Goal: Task Accomplishment & Management: Use online tool/utility

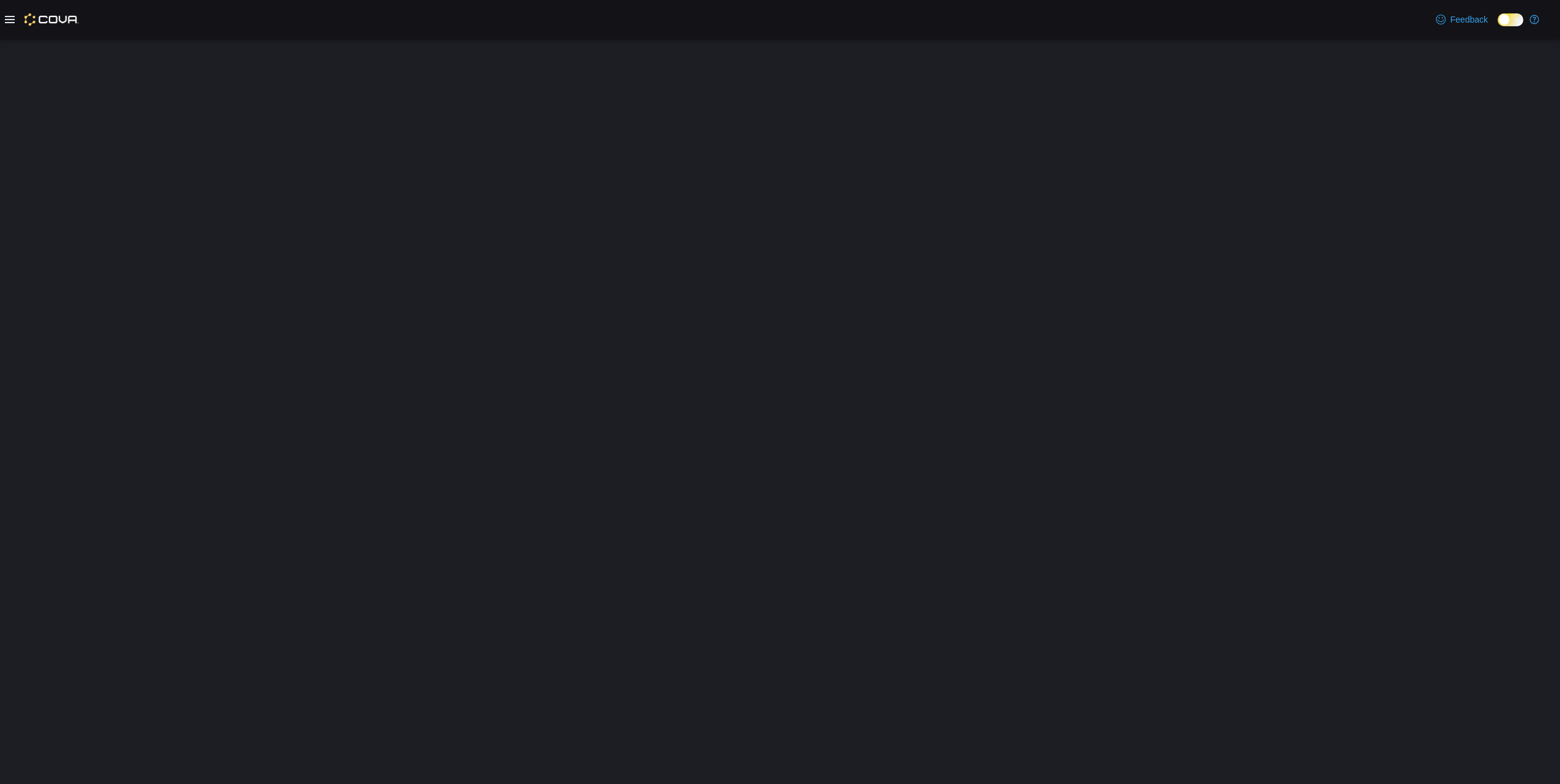
click at [1183, 50] on div at bounding box center [780, 411] width 1560 height 745
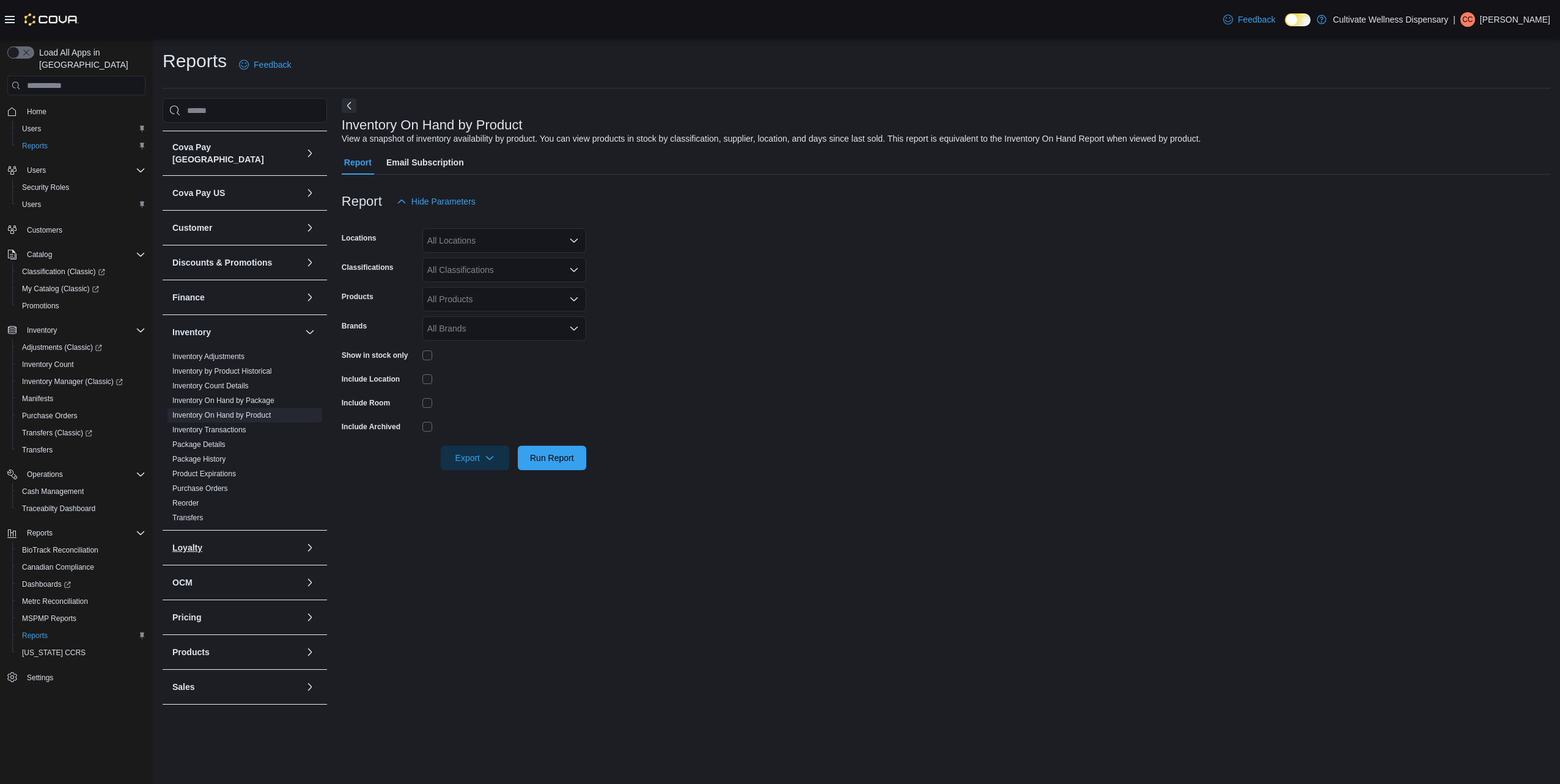
scroll to position [123, 0]
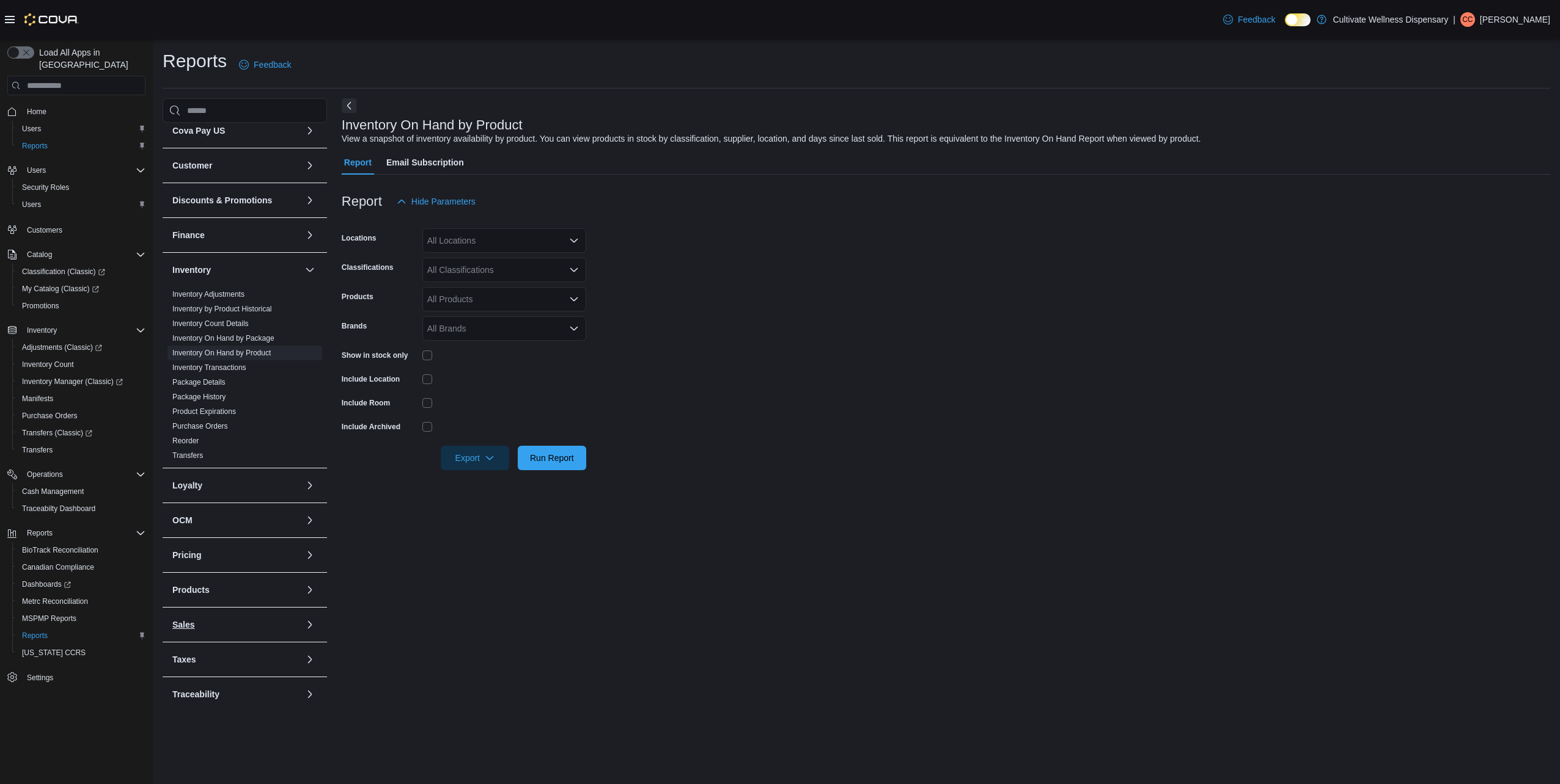
click at [244, 619] on button "Sales" at bounding box center [236, 625] width 128 height 12
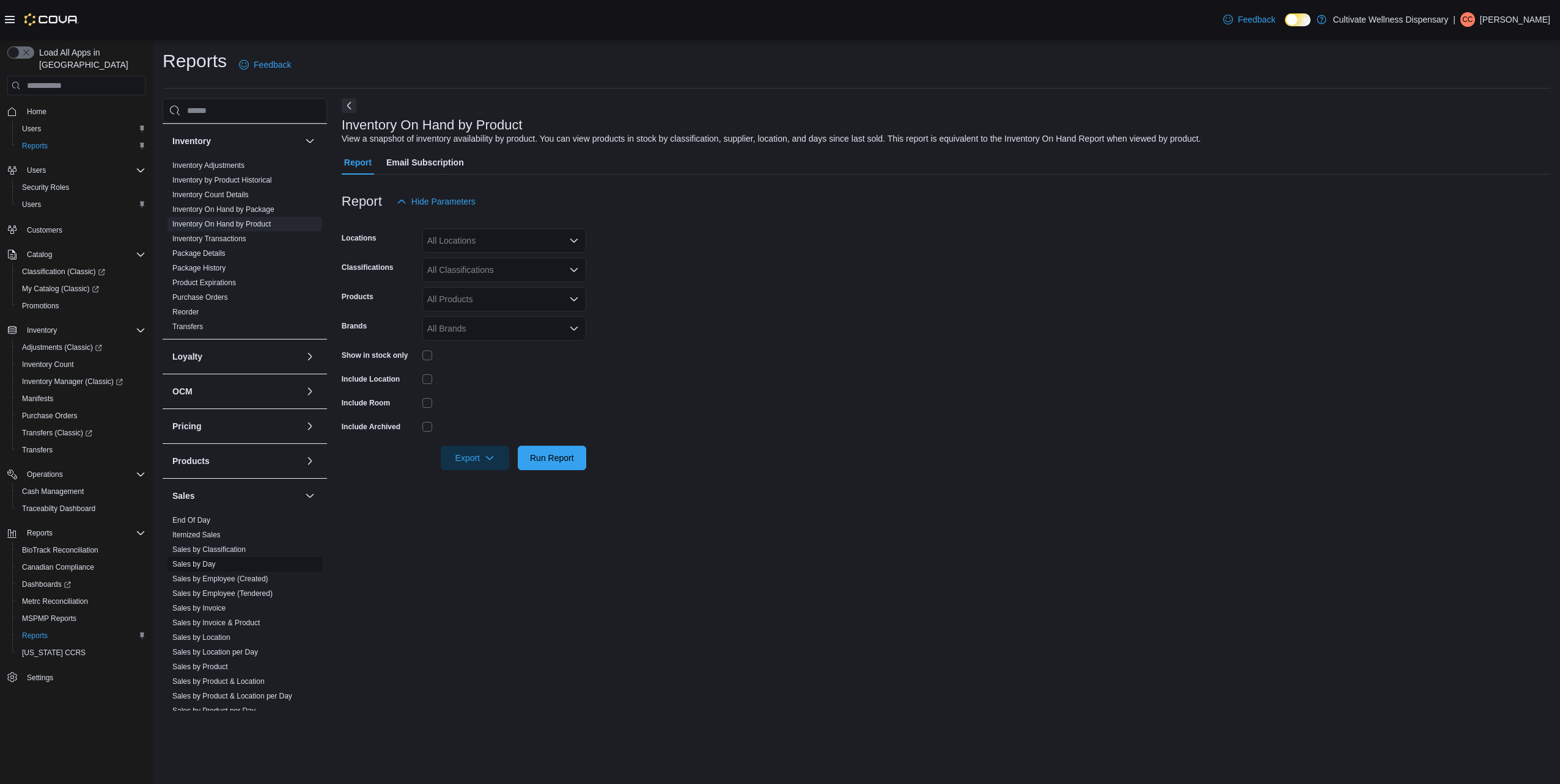
click at [209, 560] on link "Sales by Day" at bounding box center [194, 565] width 43 height 9
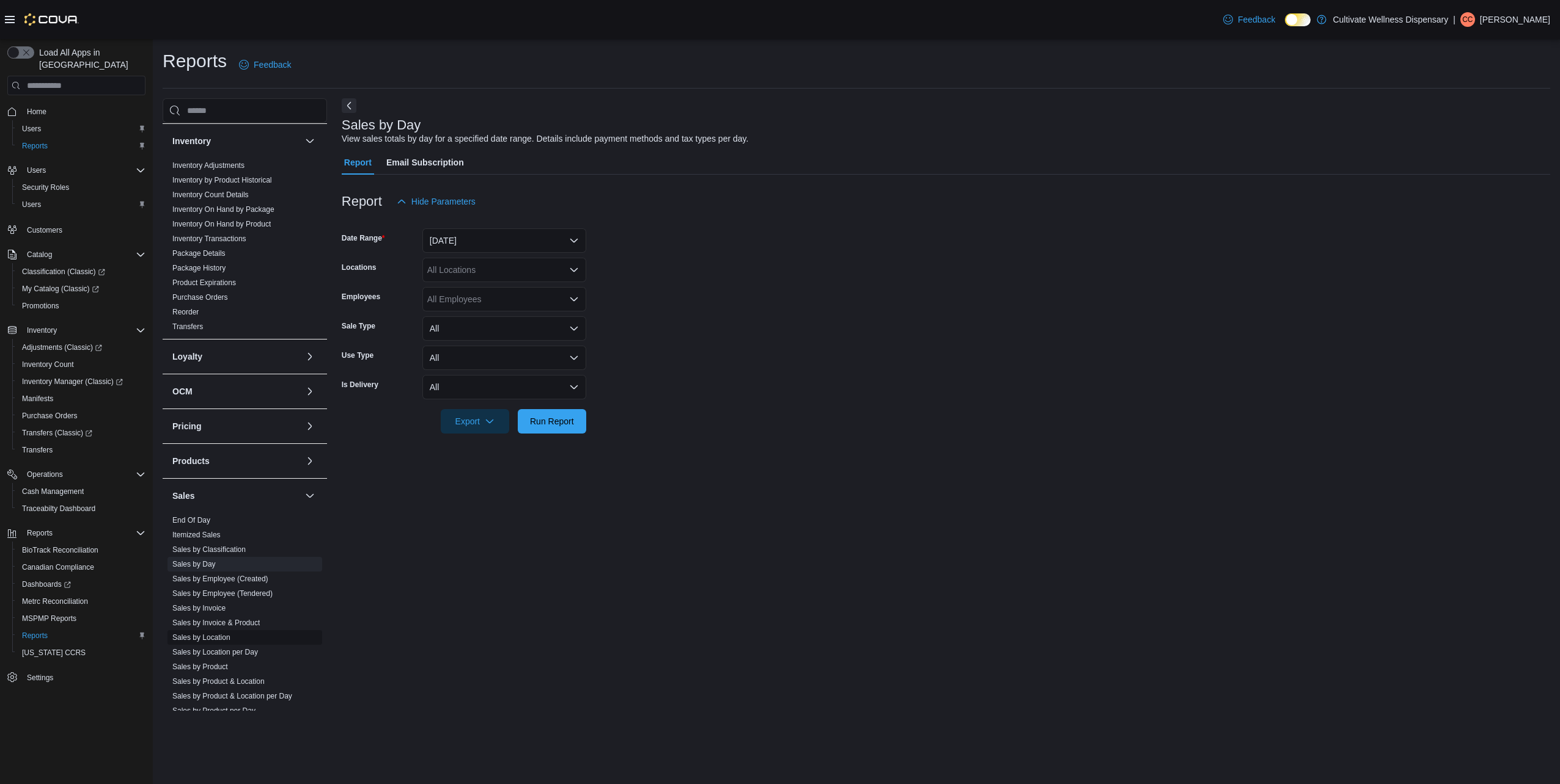
click at [212, 633] on link "Sales by Location" at bounding box center [201, 637] width 58 height 9
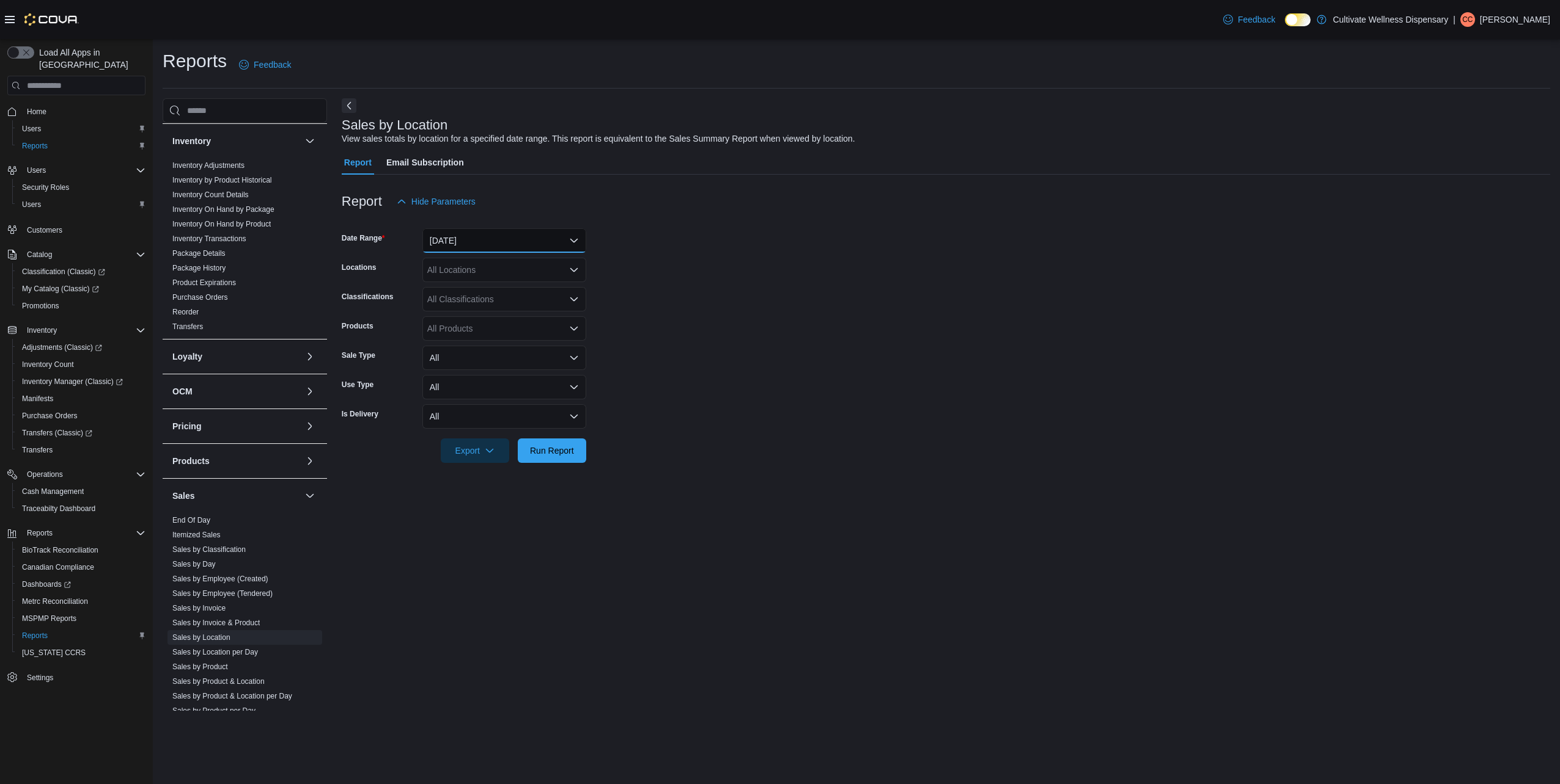
click at [577, 235] on button "Yesterday" at bounding box center [504, 240] width 164 height 24
click at [501, 268] on span "Custom Date" at bounding box center [511, 265] width 140 height 15
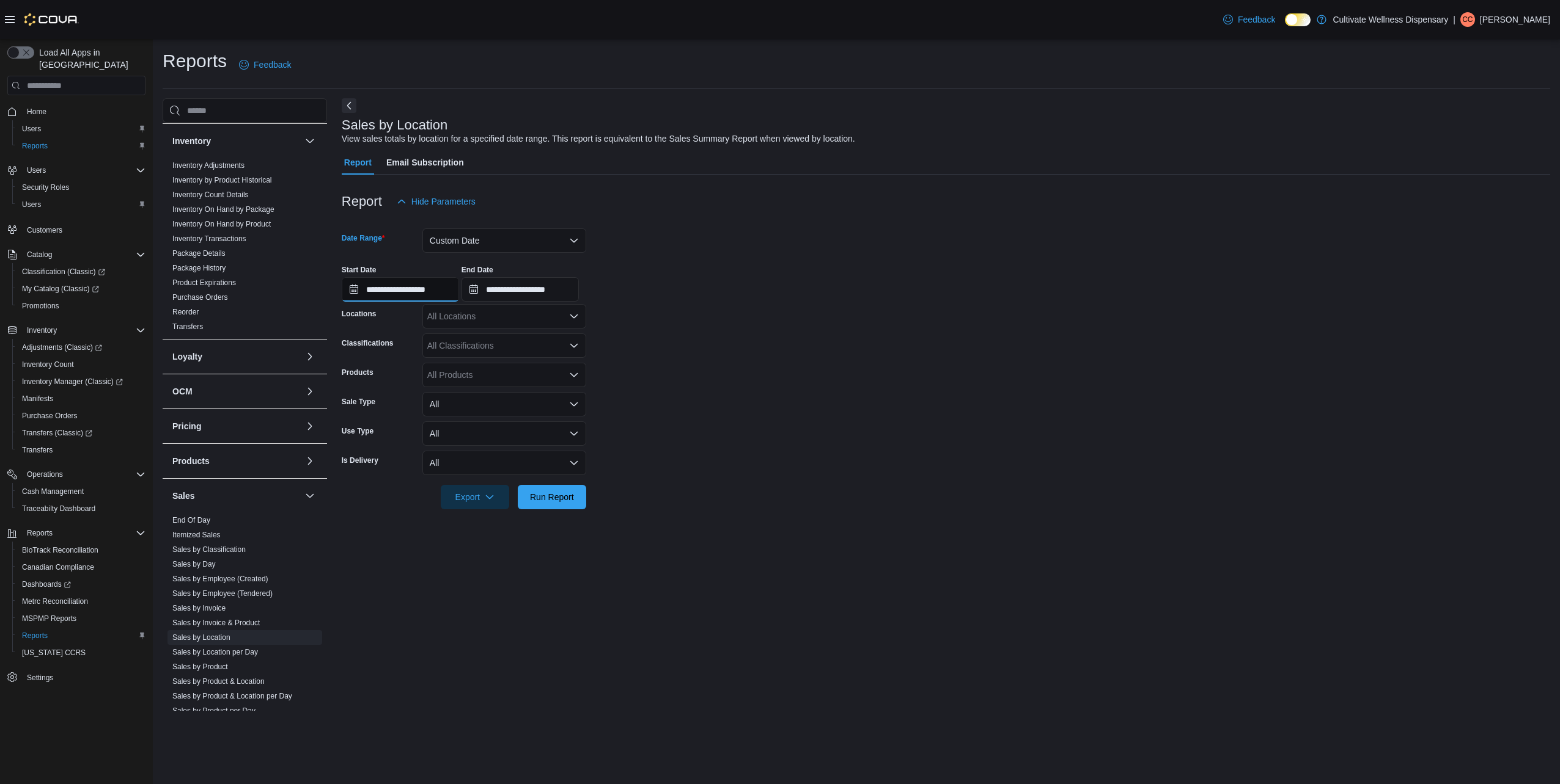
click at [390, 284] on input "**********" at bounding box center [400, 290] width 117 height 24
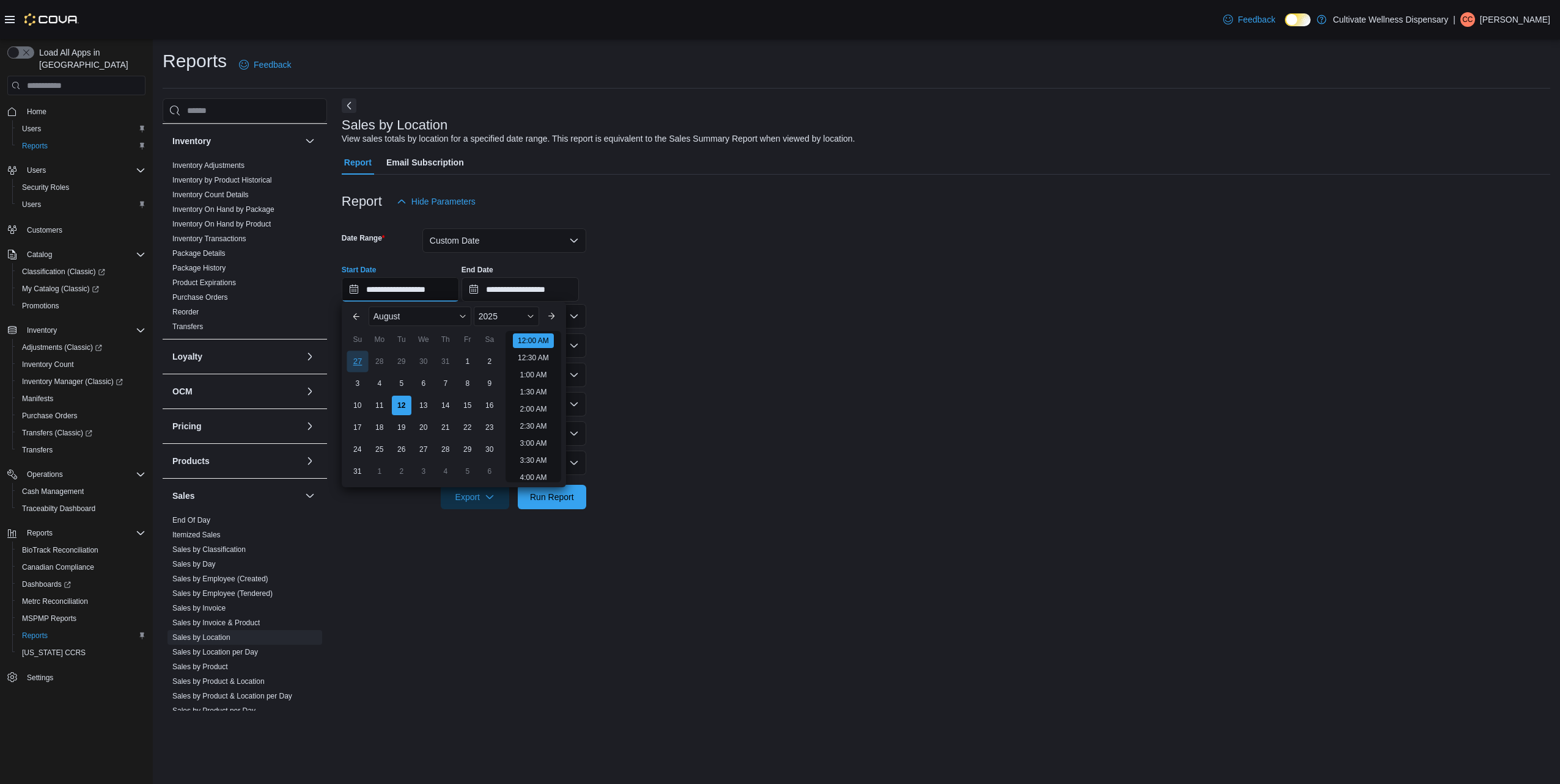
scroll to position [38, 0]
click at [364, 385] on div "3" at bounding box center [357, 383] width 22 height 22
type input "**********"
click at [574, 292] on input "**********" at bounding box center [520, 290] width 117 height 24
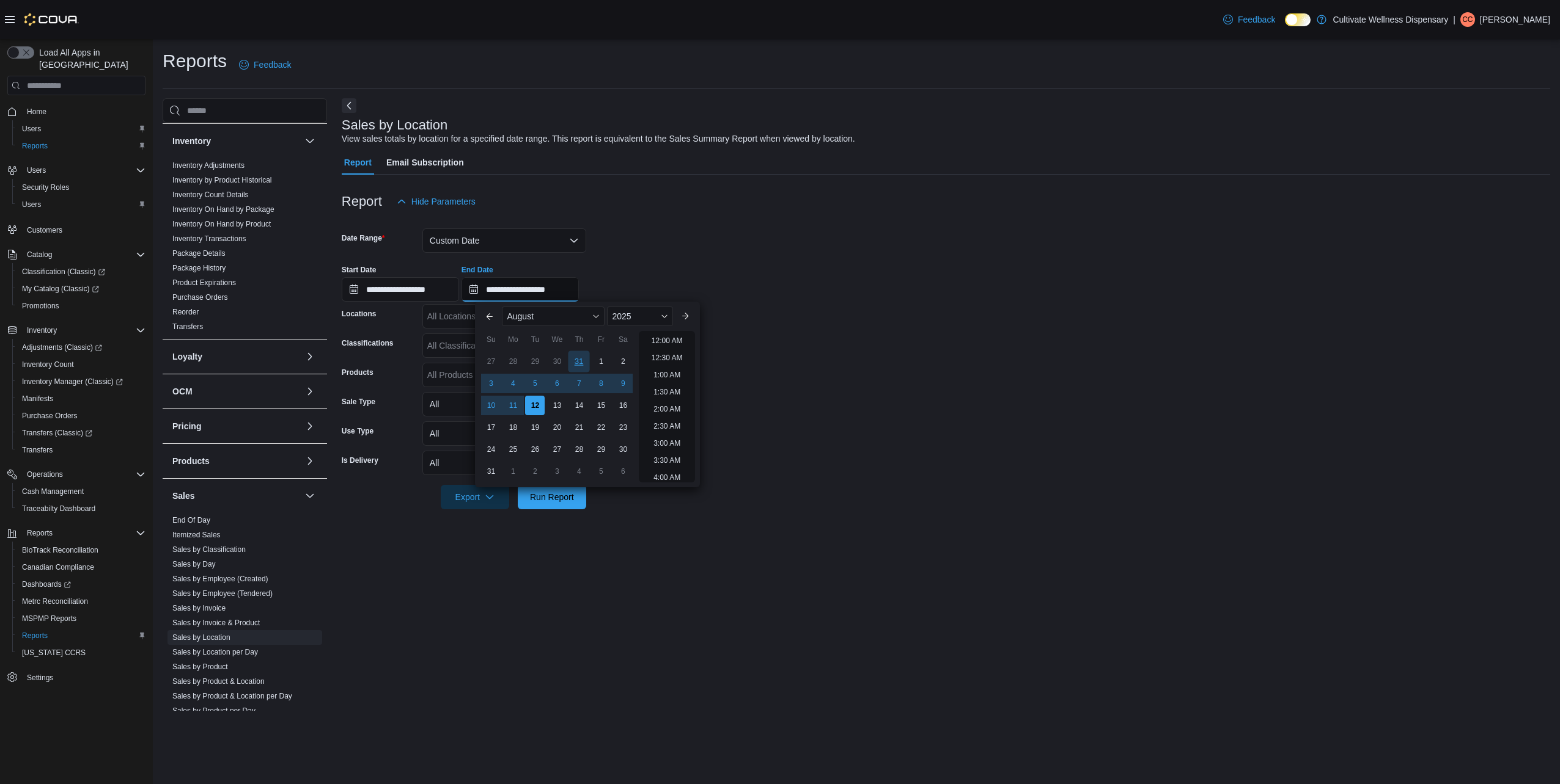
scroll to position [672, 0]
click at [621, 386] on div "9" at bounding box center [623, 383] width 22 height 22
type input "**********"
click at [866, 284] on div "**********" at bounding box center [946, 278] width 1209 height 47
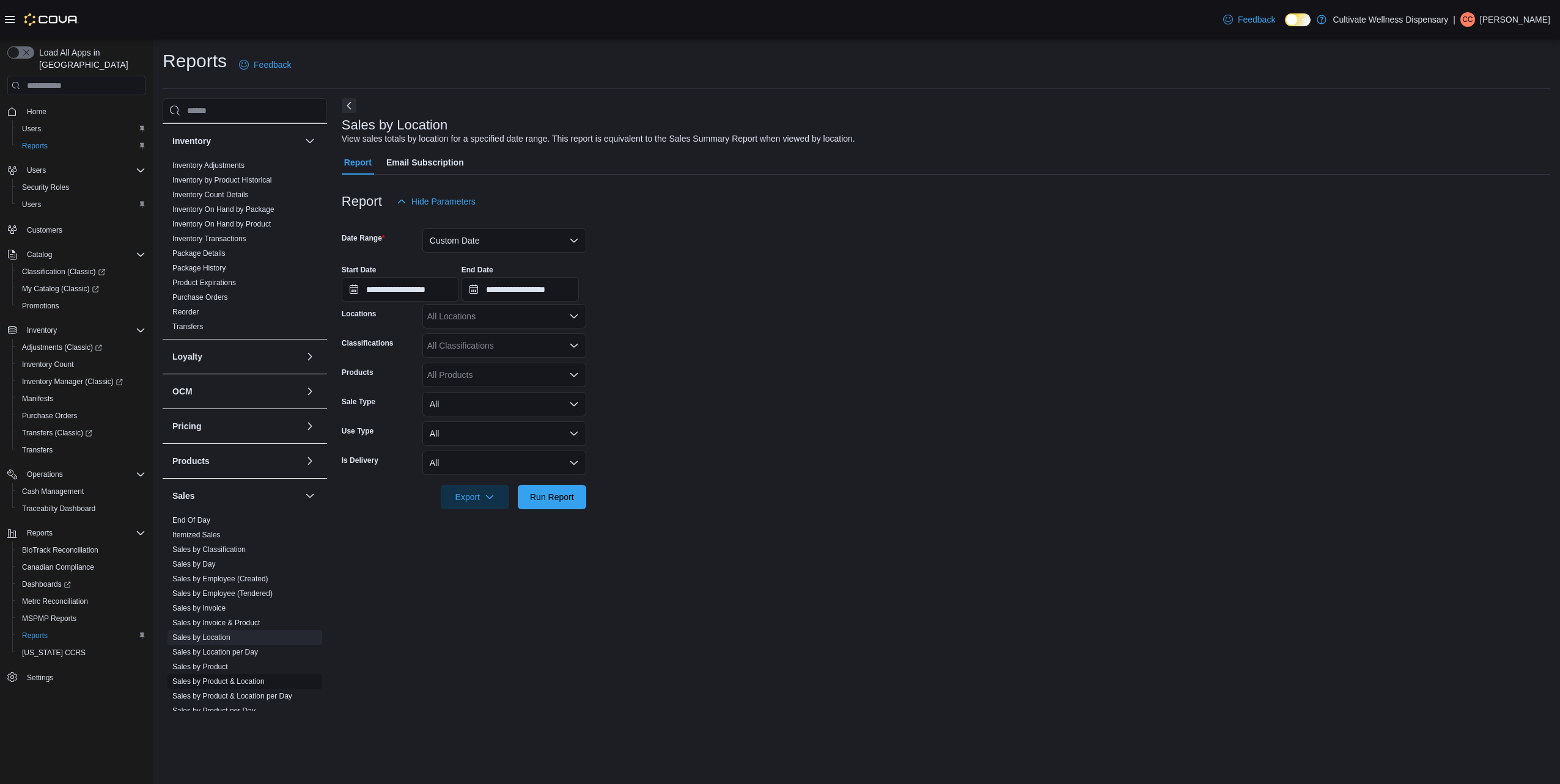
scroll to position [334, 0]
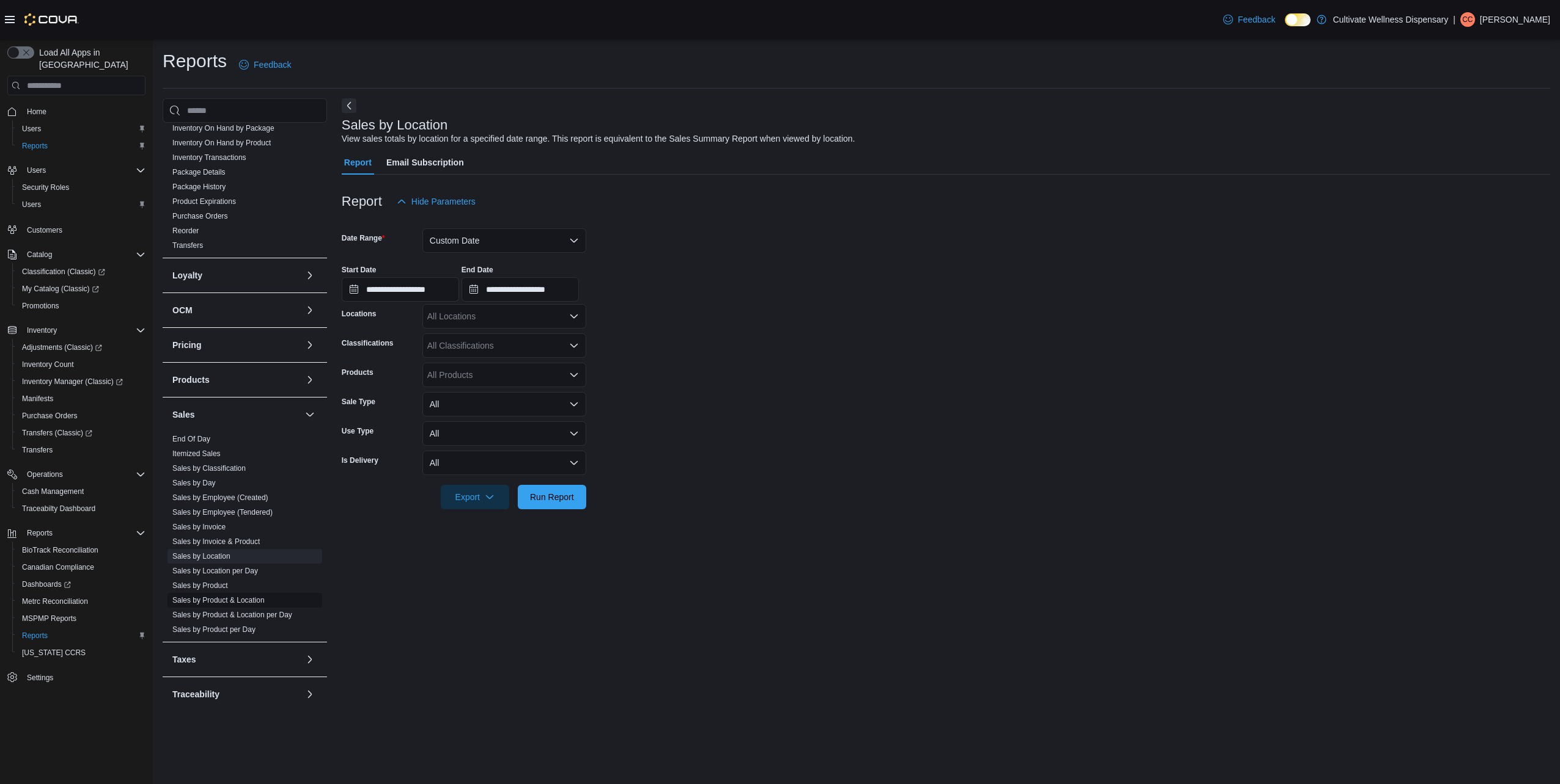
drag, startPoint x: 237, startPoint y: 599, endPoint x: 238, endPoint y: 592, distance: 7.1
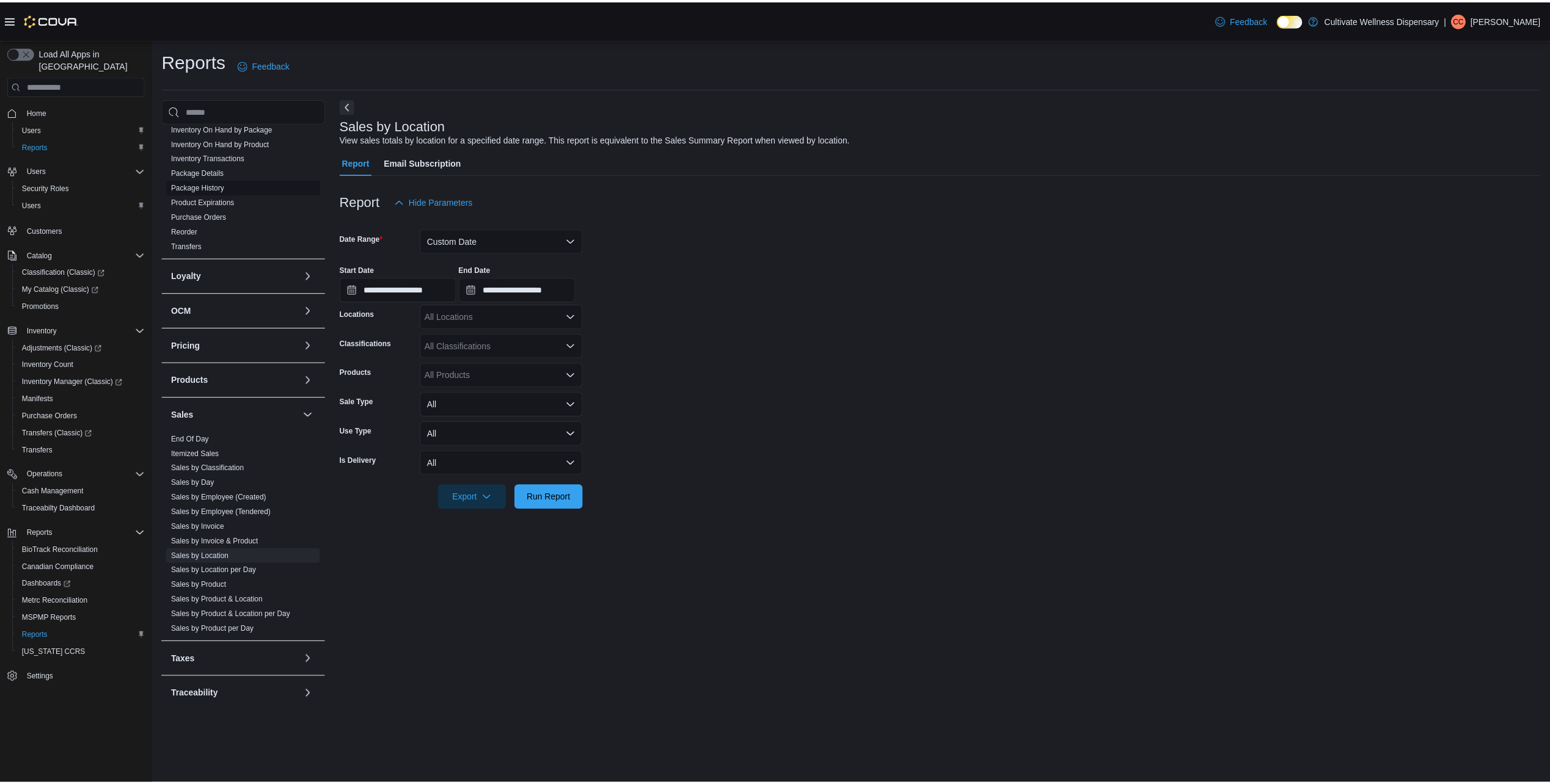
scroll to position [0, 0]
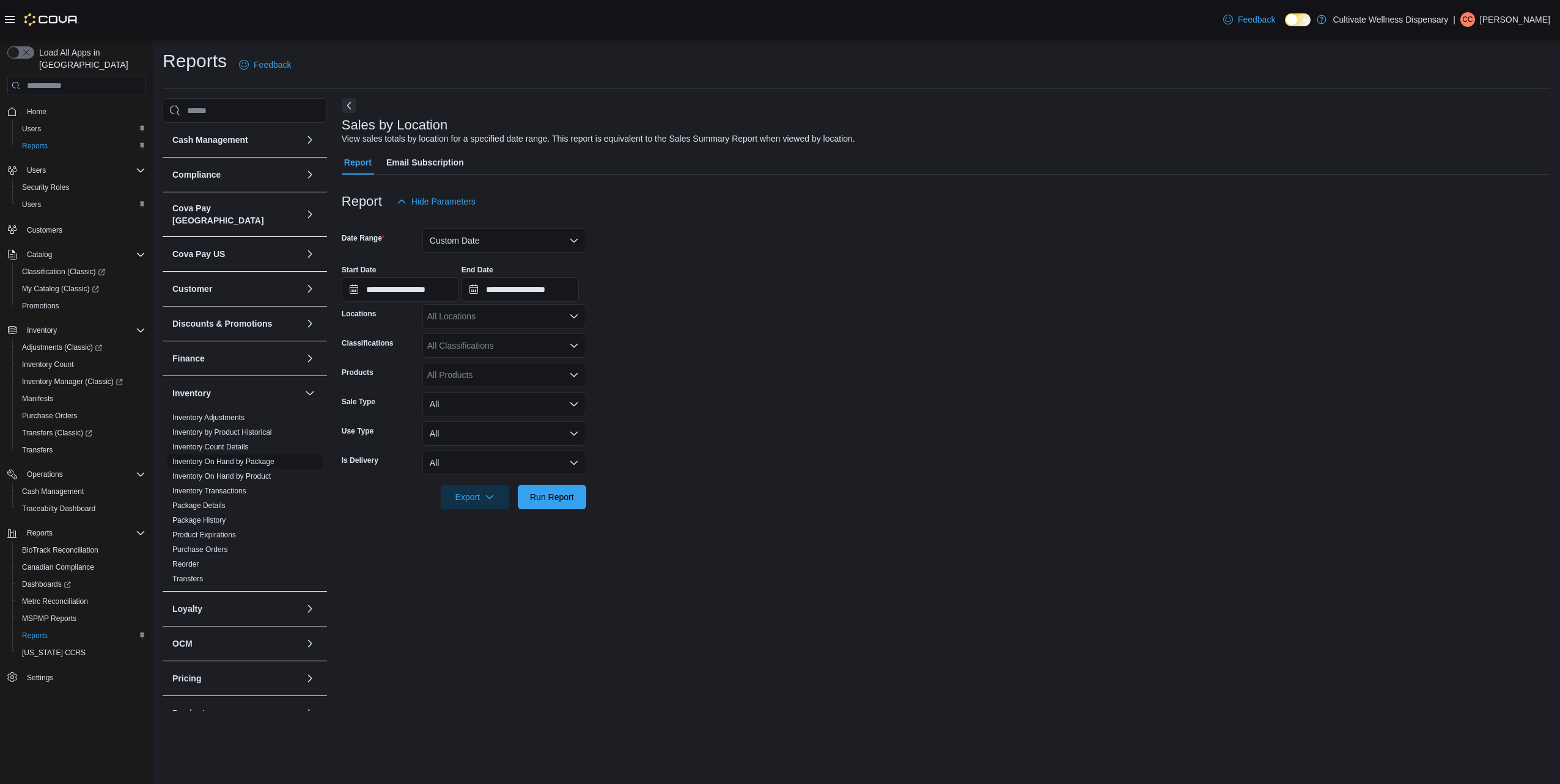
click at [249, 458] on link "Inventory On Hand by Package" at bounding box center [224, 462] width 102 height 9
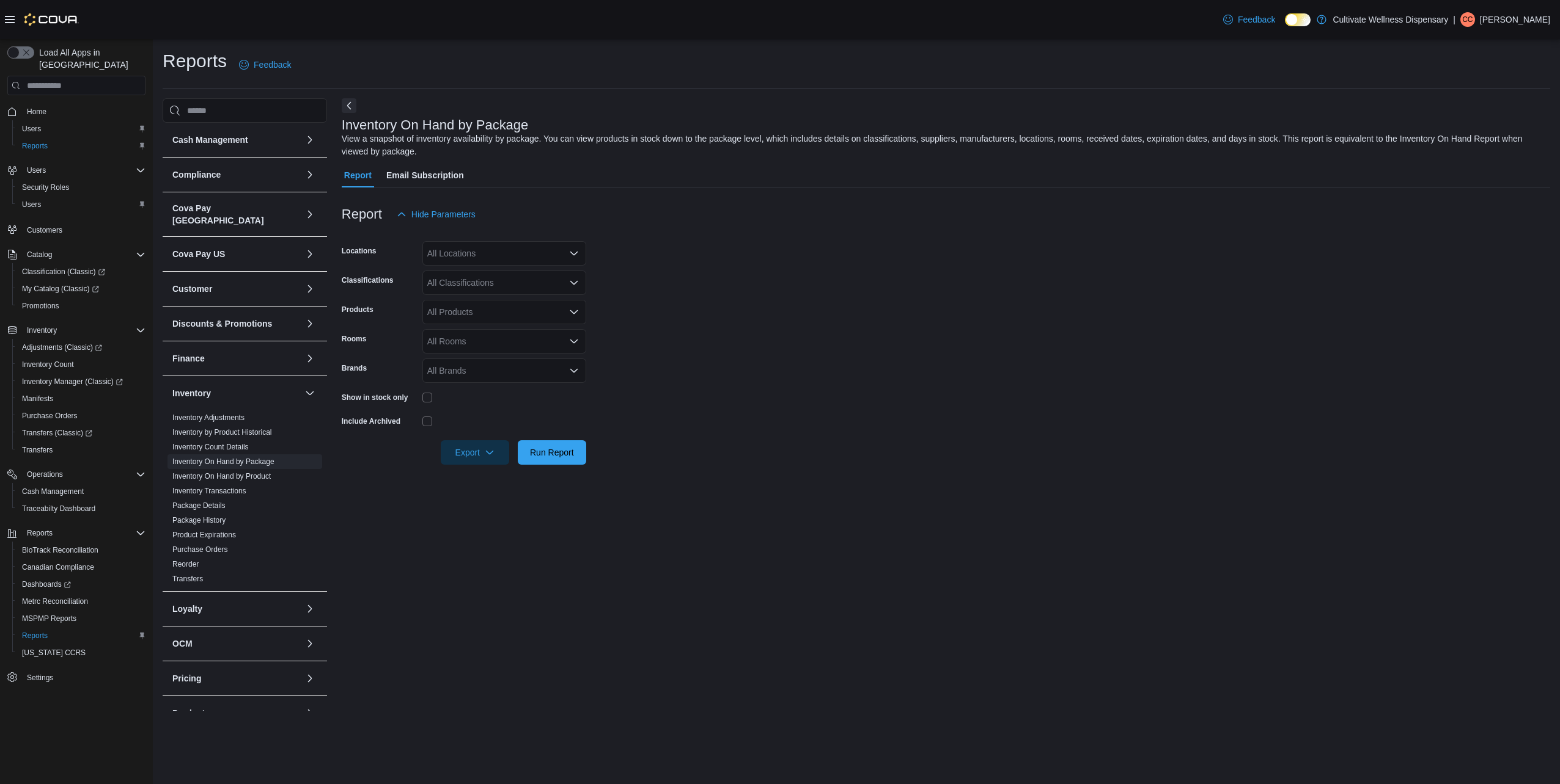
click at [460, 252] on div "All Locations" at bounding box center [504, 253] width 164 height 24
click at [670, 222] on div "Report Hide Parameters" at bounding box center [946, 214] width 1209 height 24
click at [567, 282] on div "All Classifications" at bounding box center [504, 283] width 164 height 24
click at [485, 323] on div "Cannabis" at bounding box center [504, 321] width 149 height 12
click at [790, 314] on form "Locations All Locations Classifications Cannabis Combo box. Selected. Cannabis.…" at bounding box center [946, 345] width 1209 height 238
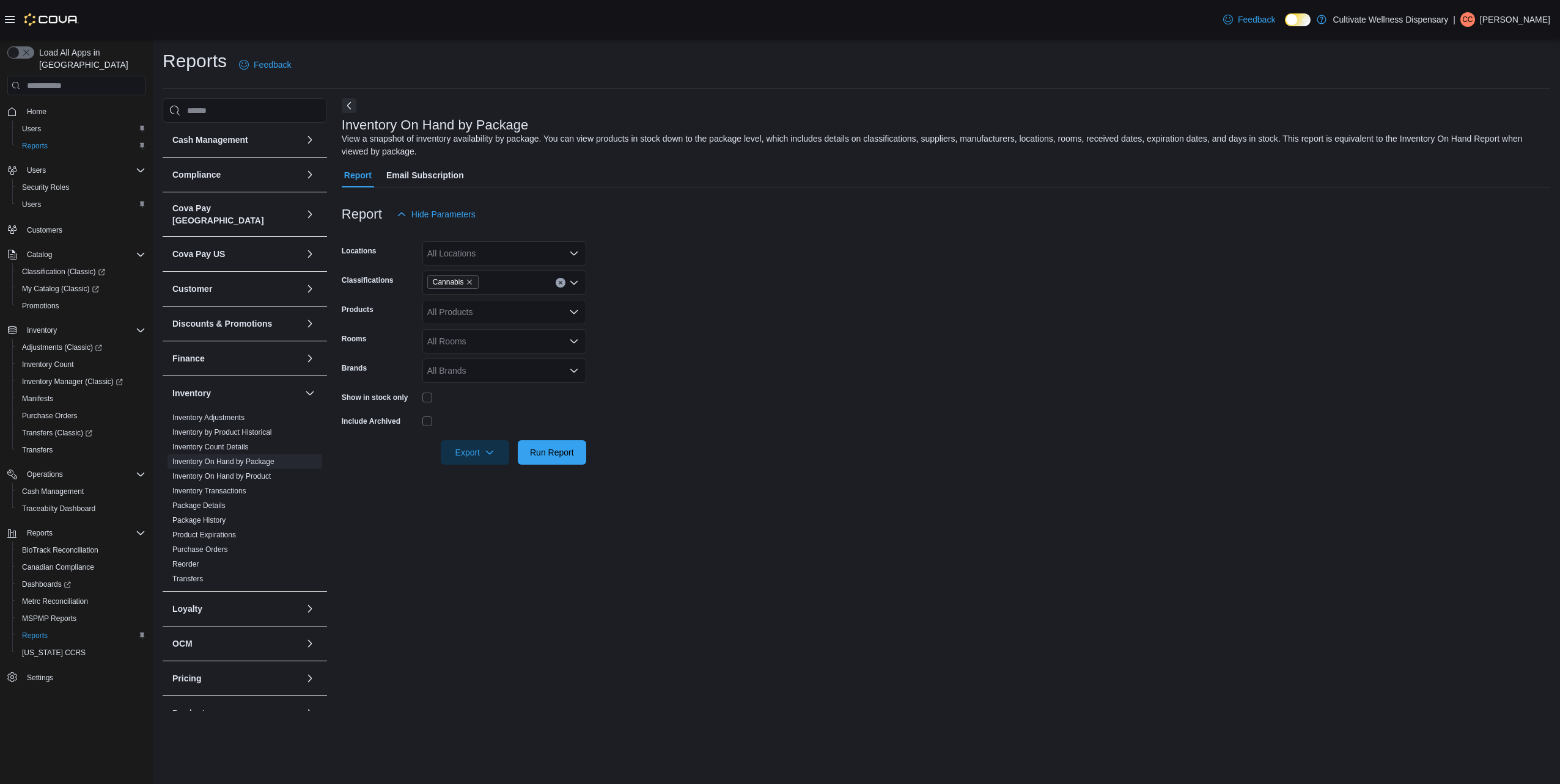
click at [421, 392] on div "Show in stock only" at bounding box center [464, 397] width 245 height 19
click at [576, 451] on span "Run Report" at bounding box center [552, 452] width 54 height 24
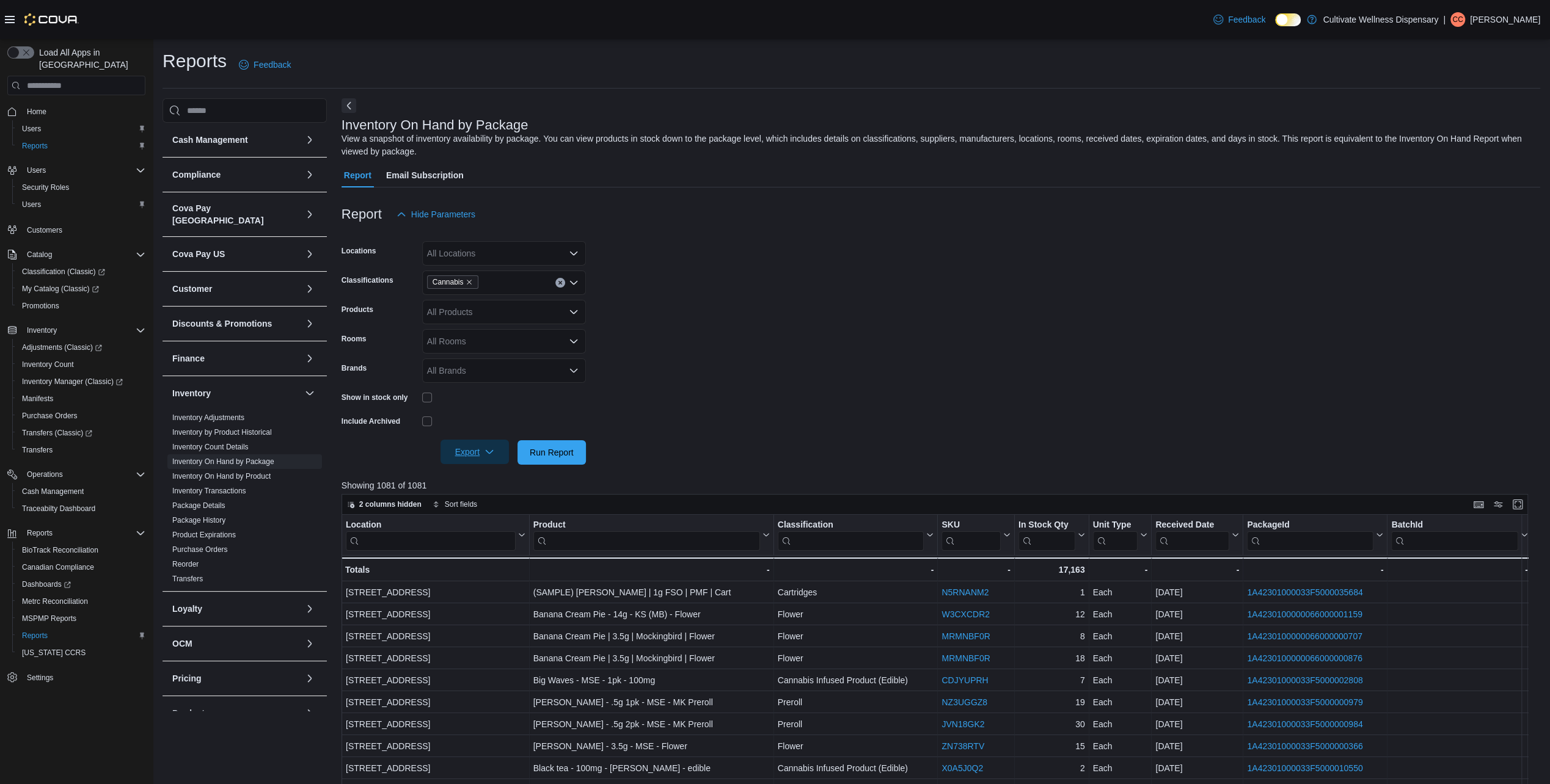
click at [481, 448] on span "Export" at bounding box center [474, 452] width 54 height 24
drag, startPoint x: 493, startPoint y: 474, endPoint x: 491, endPoint y: 466, distance: 8.2
click at [493, 474] on span "Export to Excel" at bounding box center [476, 477] width 55 height 10
click at [252, 473] on link "Inventory On Hand by Product" at bounding box center [221, 477] width 98 height 9
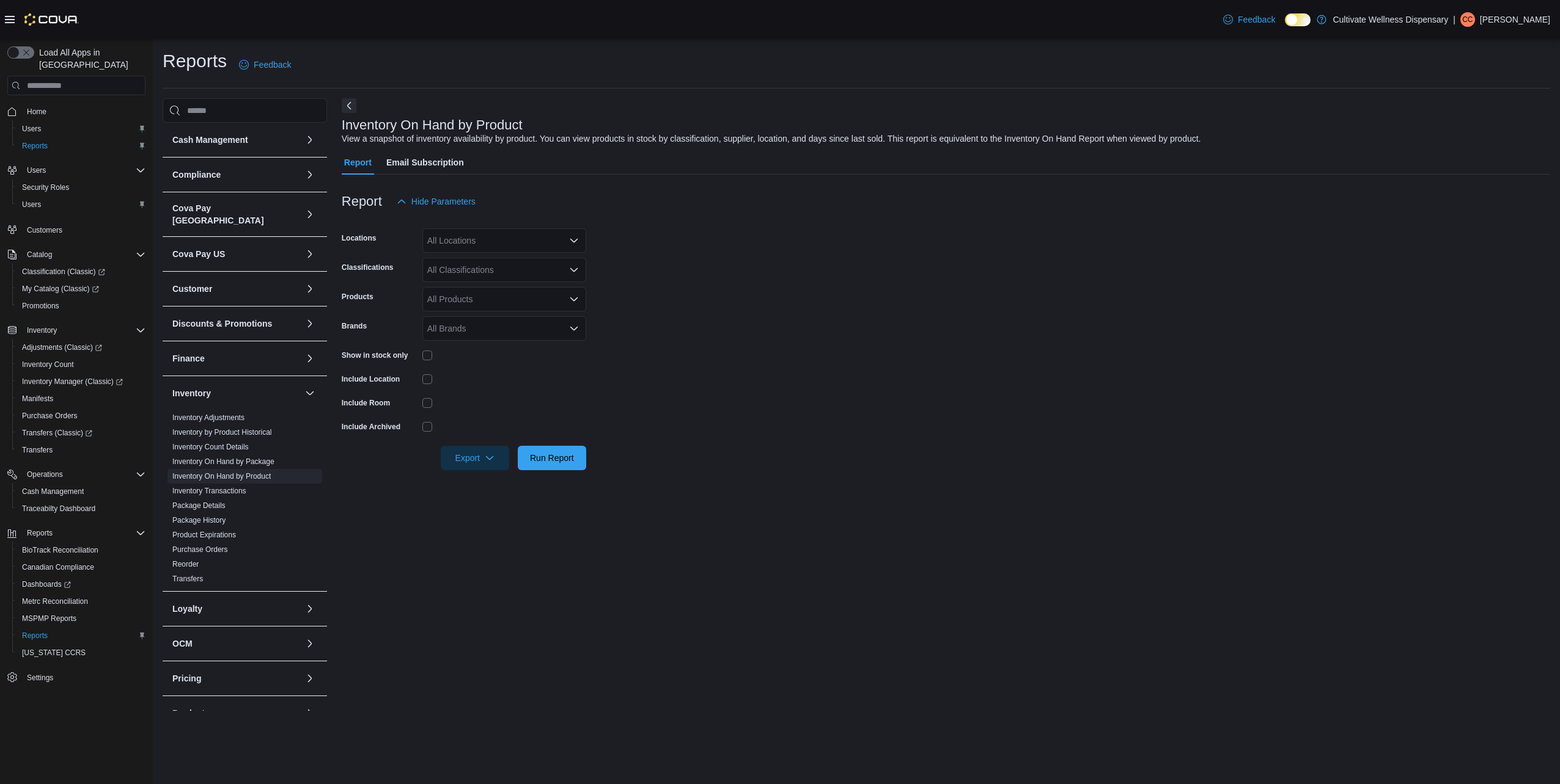
click at [576, 271] on icon "Open list of options" at bounding box center [574, 270] width 10 height 10
click at [508, 310] on div "Cannabis" at bounding box center [504, 309] width 149 height 12
click at [734, 302] on form "Locations All Locations Classifications Cannabis Products All Products Brands A…" at bounding box center [946, 343] width 1209 height 257
click at [422, 361] on div "Show in stock only" at bounding box center [464, 356] width 245 height 19
click at [544, 455] on span "Run Report" at bounding box center [552, 458] width 44 height 12
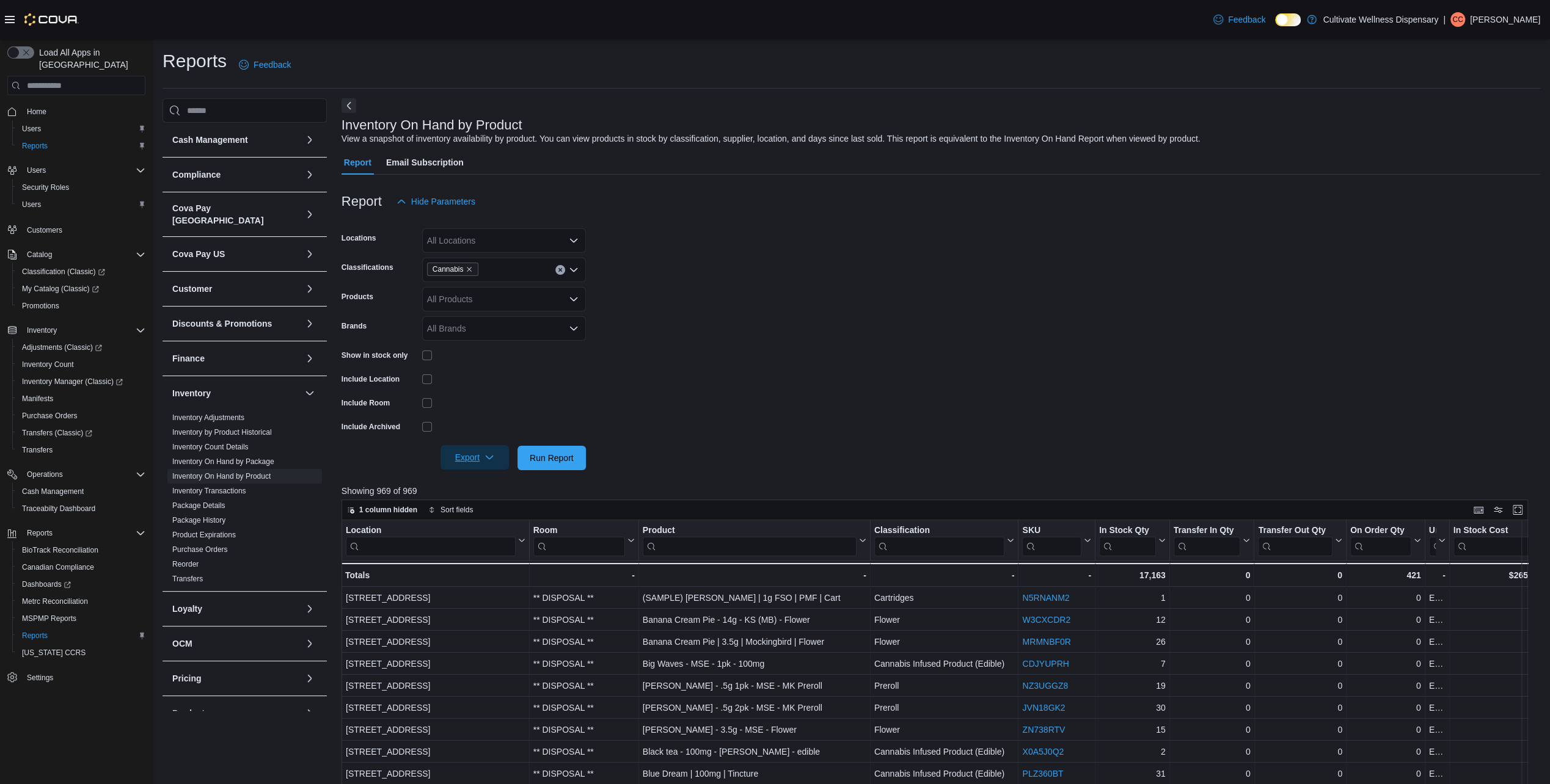
click at [497, 454] on span "Export" at bounding box center [474, 458] width 54 height 24
click at [500, 487] on span "Export to Excel" at bounding box center [476, 482] width 55 height 10
